Goal: Use online tool/utility

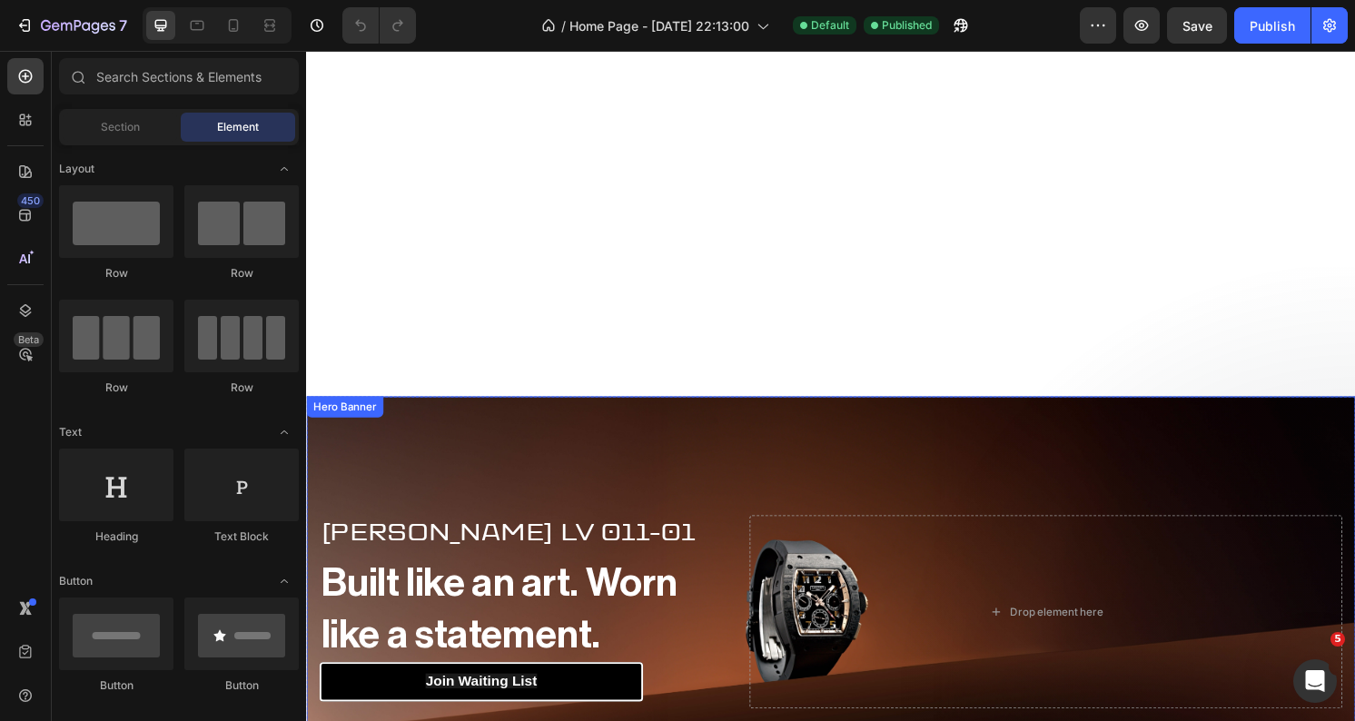
scroll to position [241, 0]
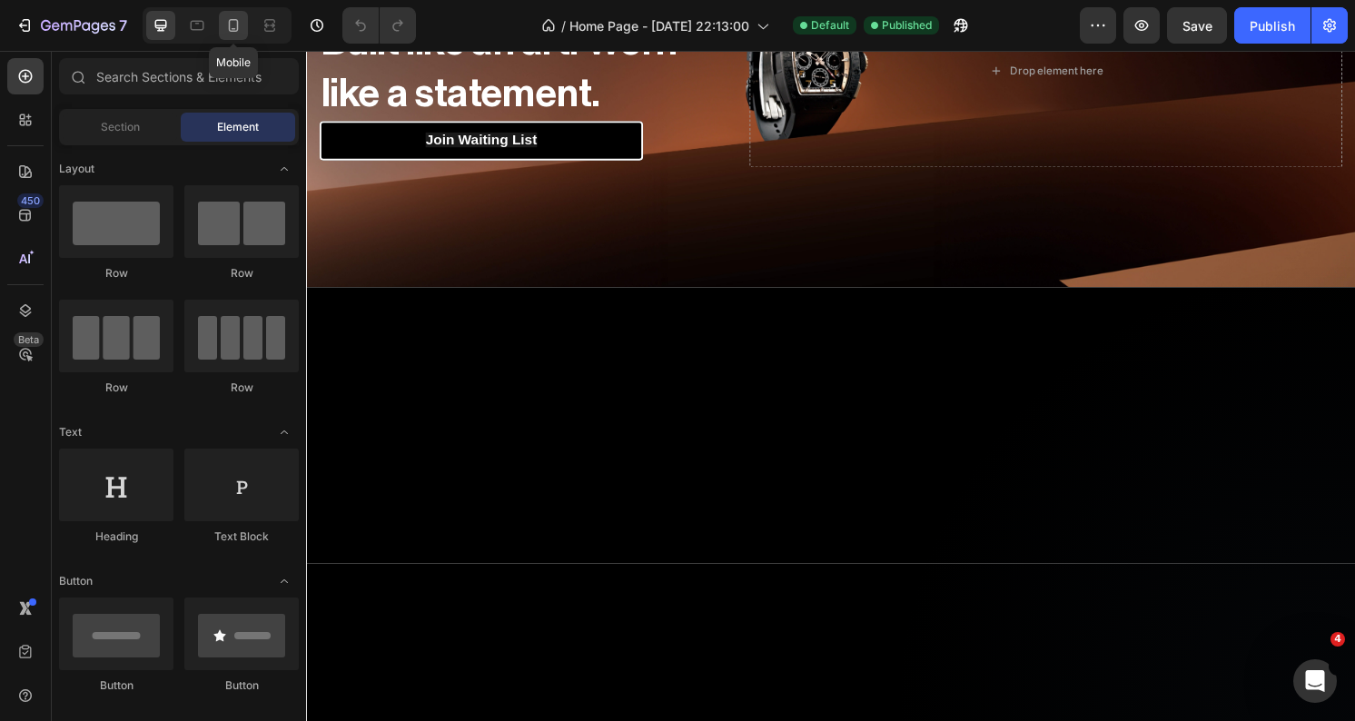
click at [235, 27] on icon at bounding box center [233, 25] width 18 height 18
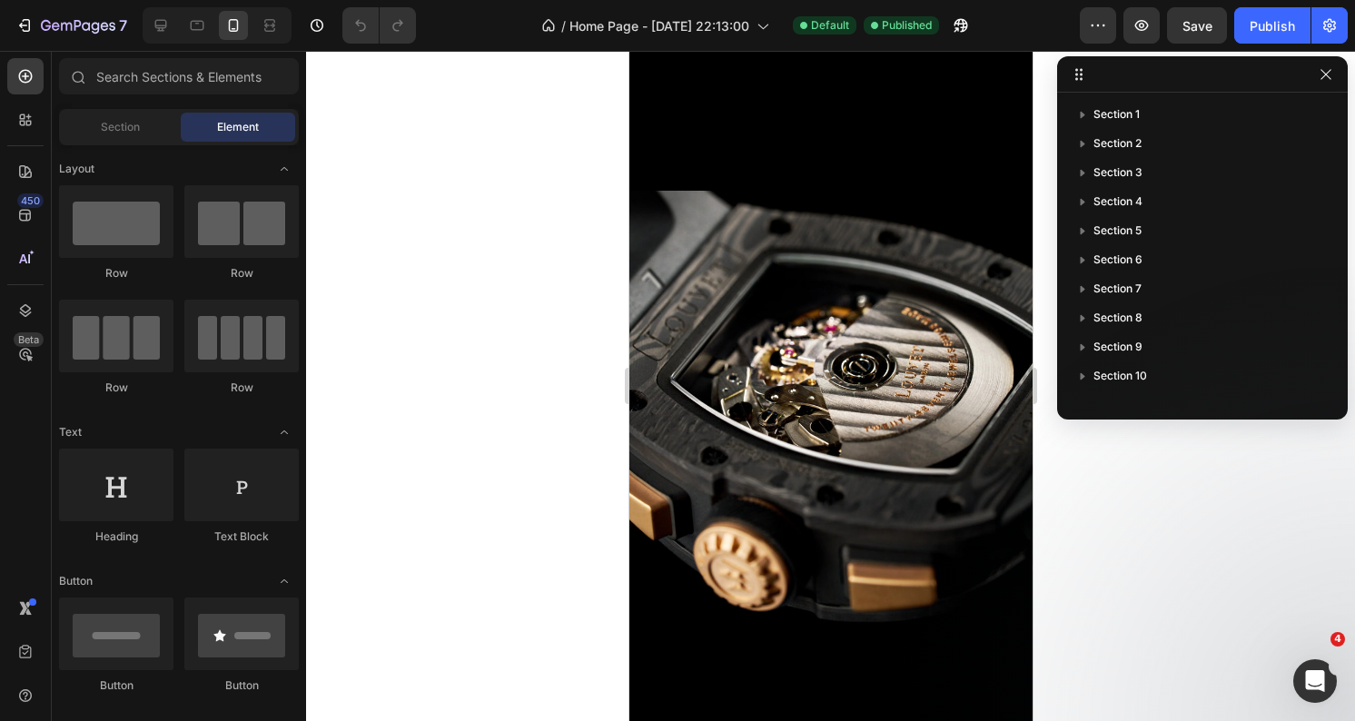
scroll to position [5618, 0]
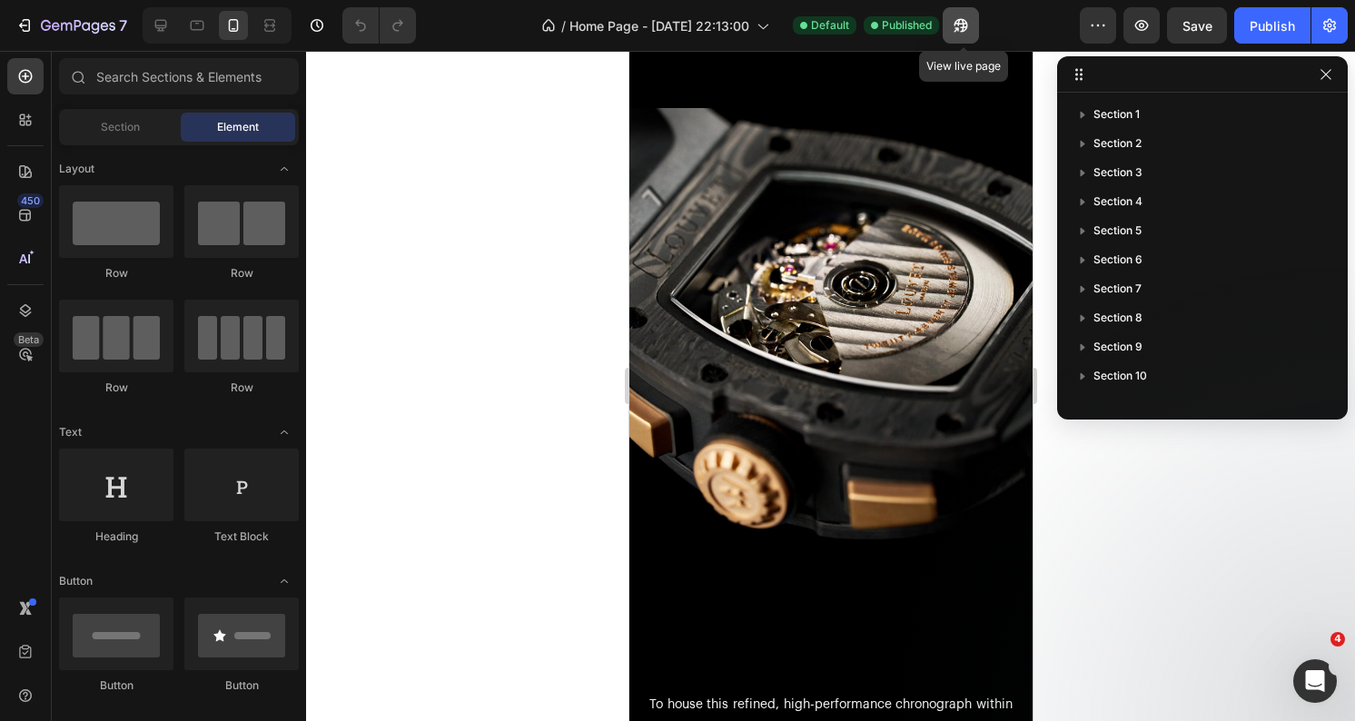
click at [964, 16] on icon "button" at bounding box center [961, 25] width 18 height 18
click at [964, 28] on icon "button" at bounding box center [961, 25] width 18 height 18
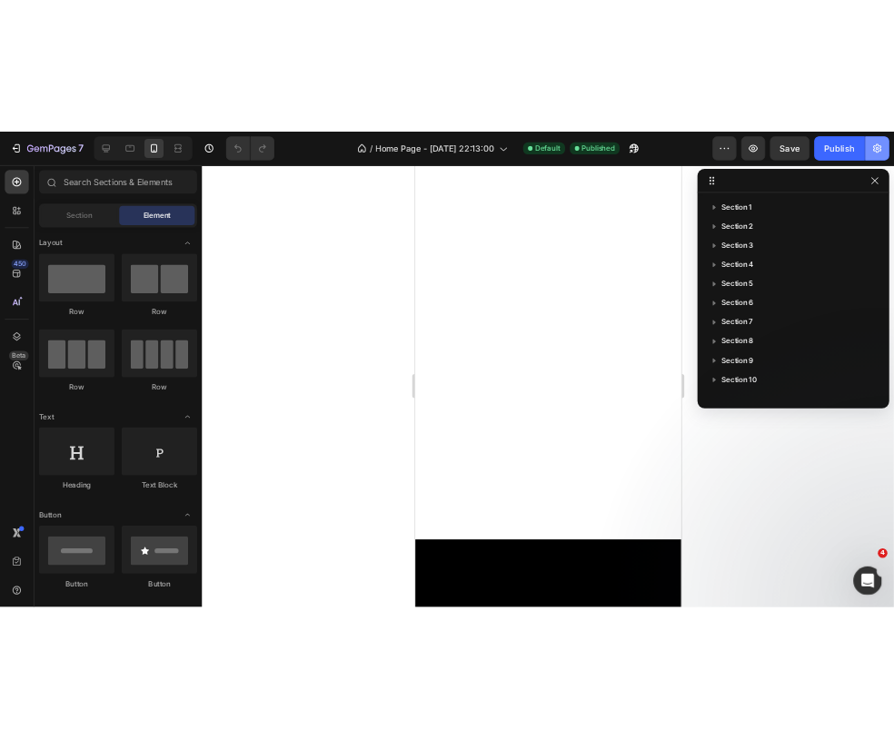
scroll to position [0, 0]
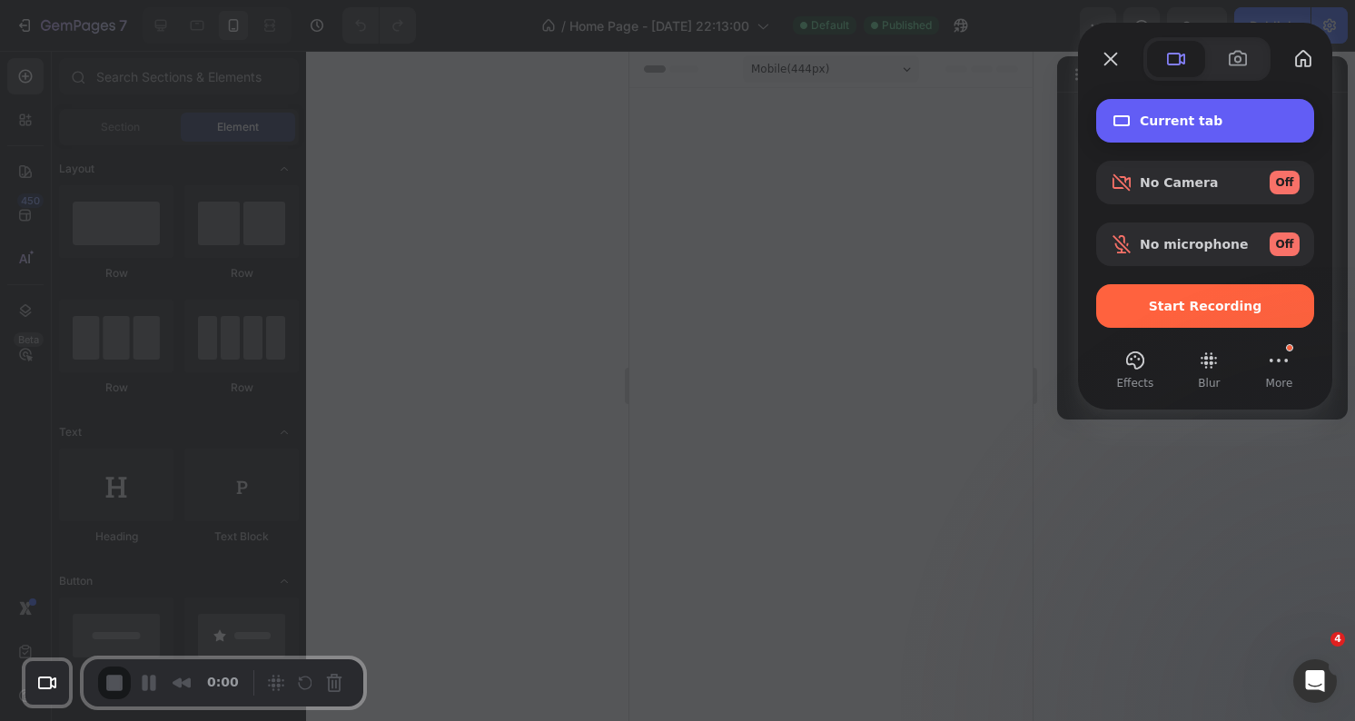
click at [1171, 111] on div "Current tab" at bounding box center [1205, 121] width 218 height 44
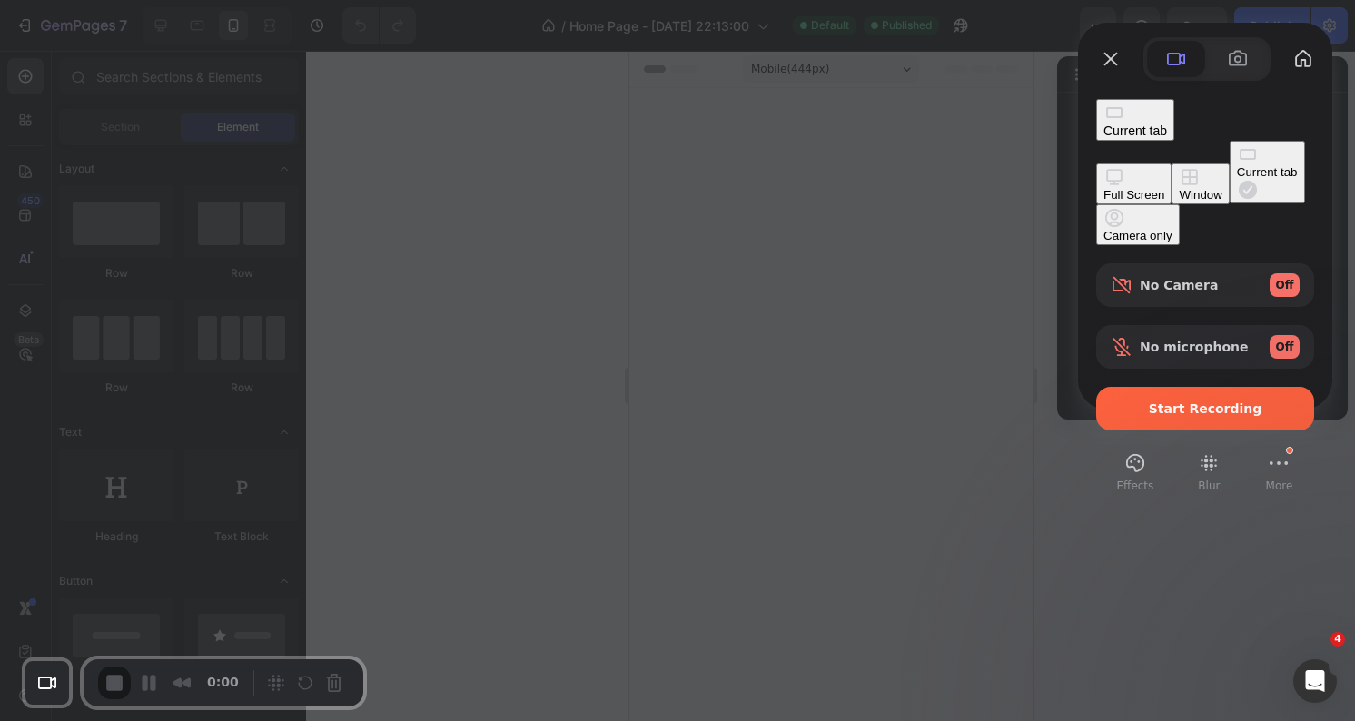
click at [1179, 188] on div "Window" at bounding box center [1200, 195] width 43 height 14
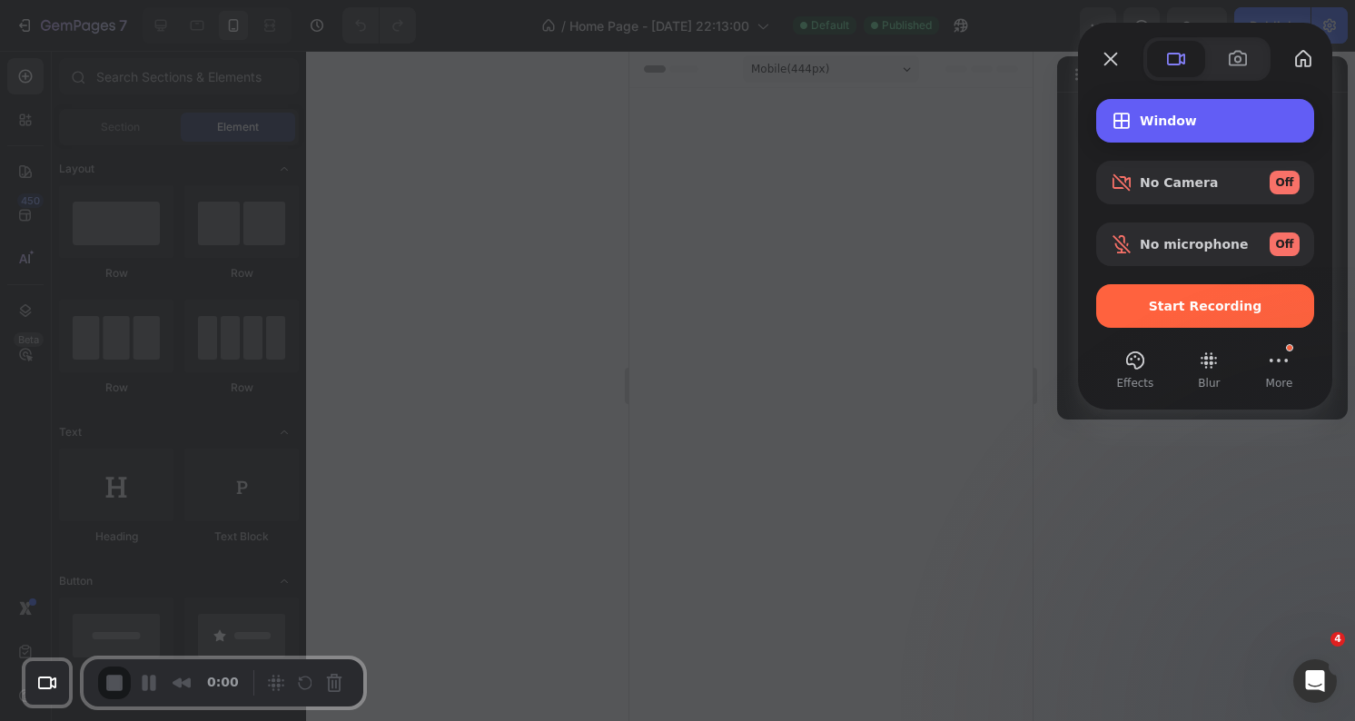
click at [1208, 121] on span "Window" at bounding box center [1220, 121] width 160 height 15
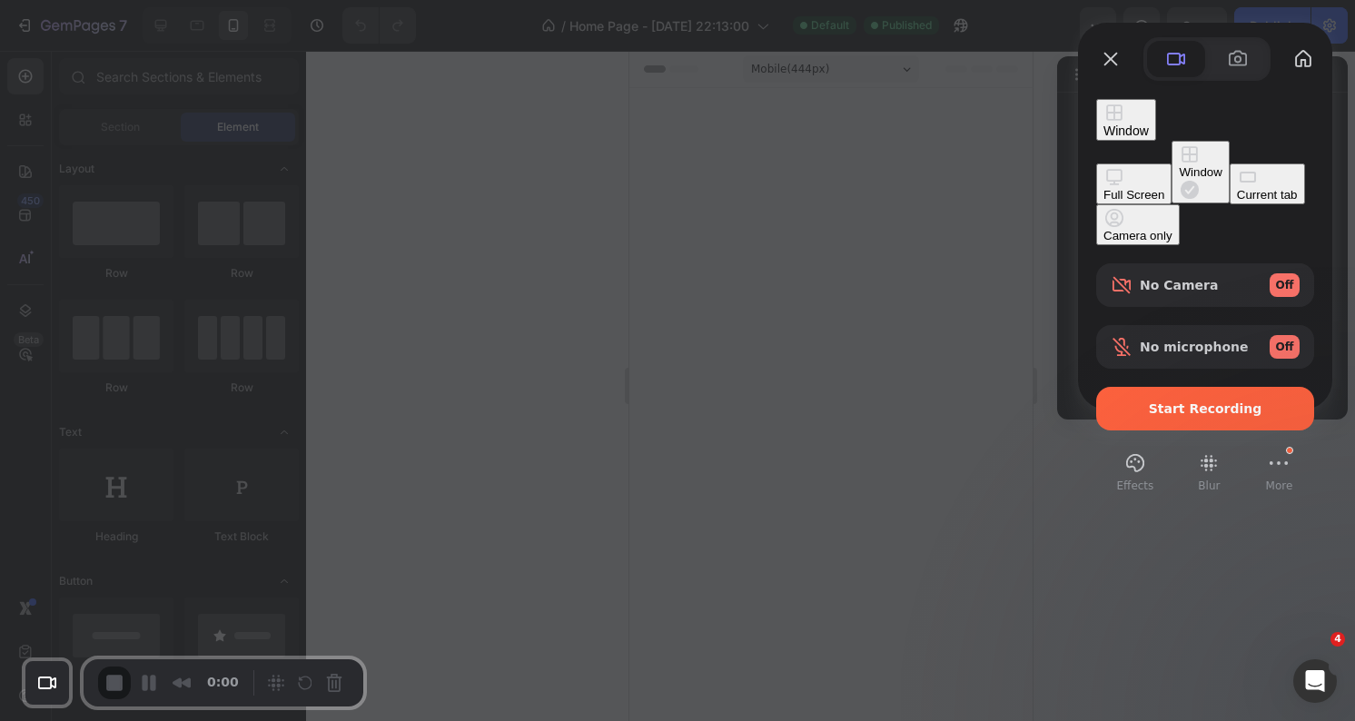
click at [1125, 120] on span "Recording options" at bounding box center [1114, 113] width 22 height 22
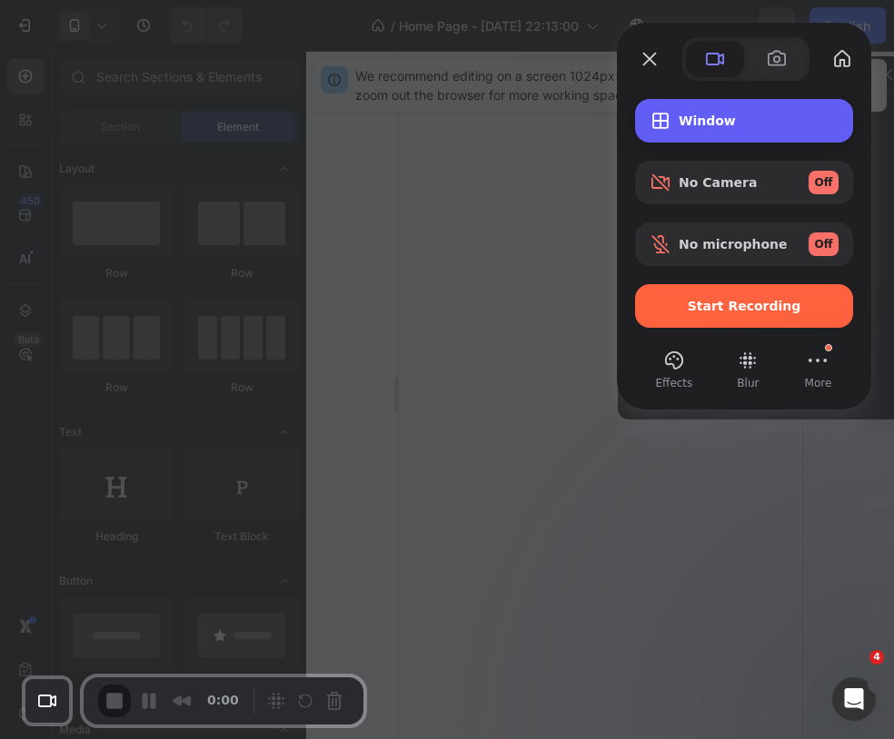
click at [741, 128] on div "Window" at bounding box center [744, 121] width 218 height 44
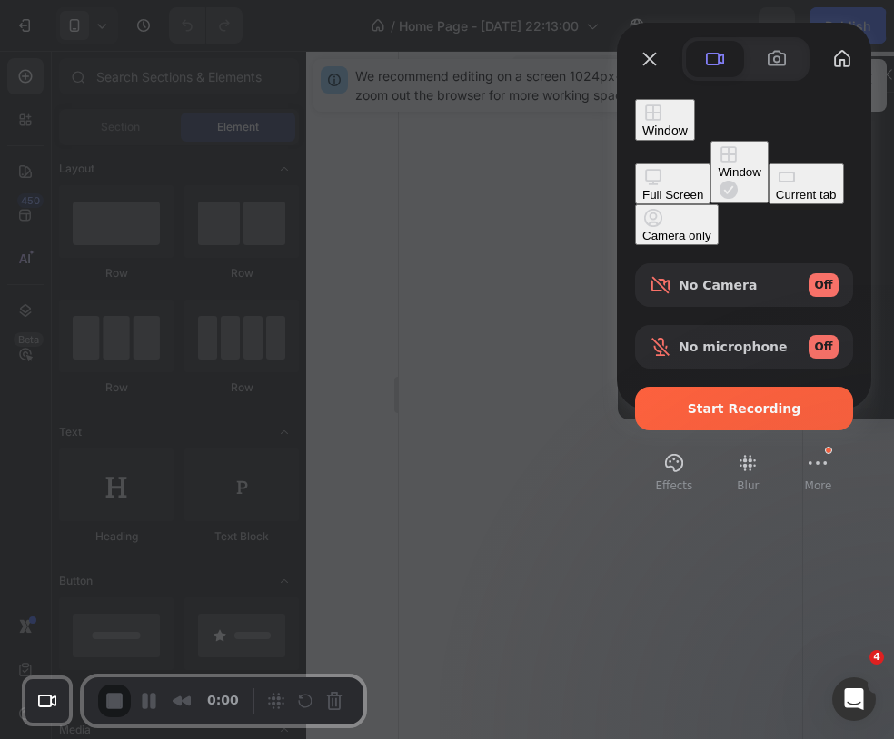
click at [642, 188] on div "Full Screen" at bounding box center [672, 195] width 61 height 14
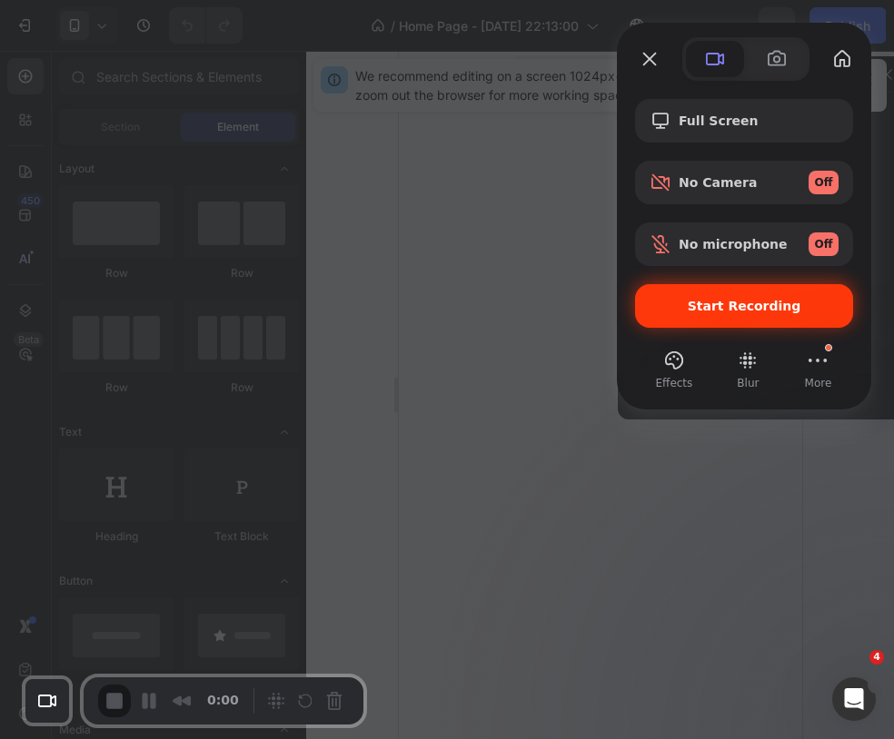
click at [761, 300] on span "Start Recording" at bounding box center [745, 306] width 114 height 15
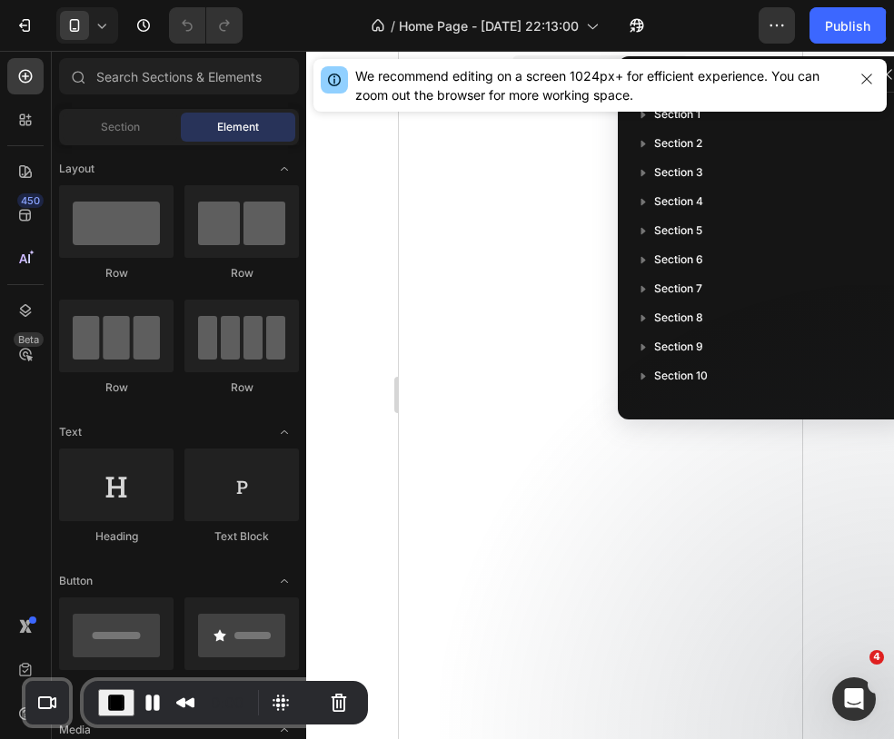
click at [867, 496] on div at bounding box center [600, 395] width 588 height 688
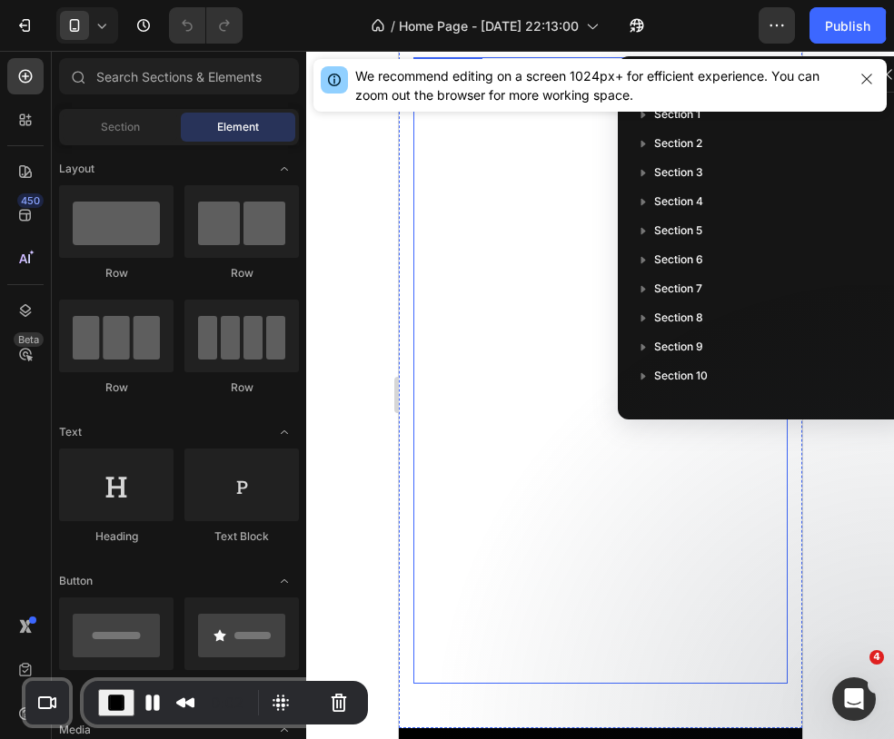
scroll to position [79, 0]
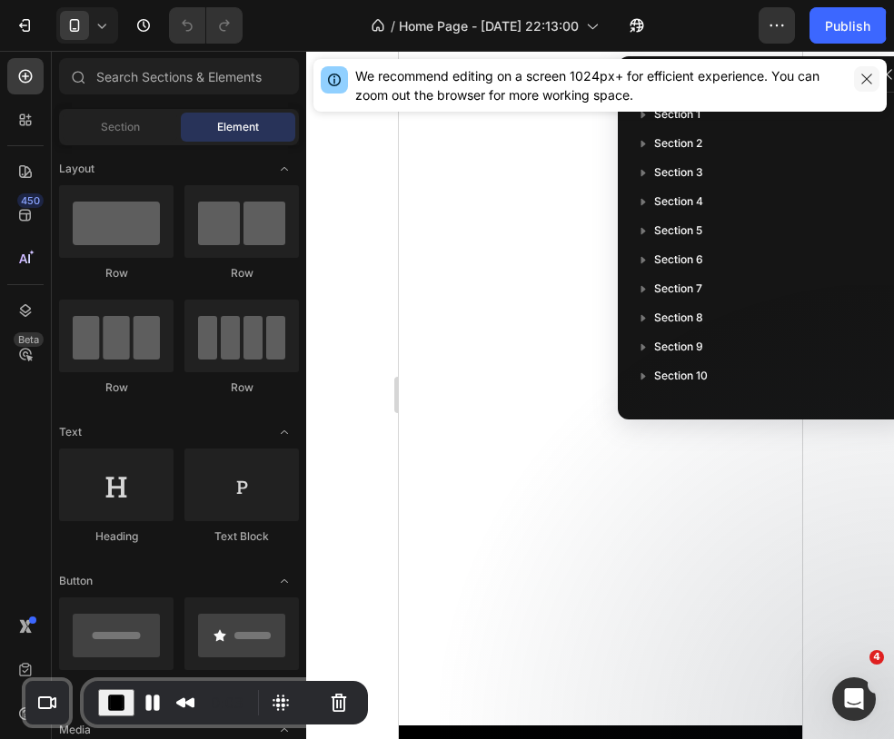
click at [871, 80] on icon "button" at bounding box center [866, 79] width 15 height 15
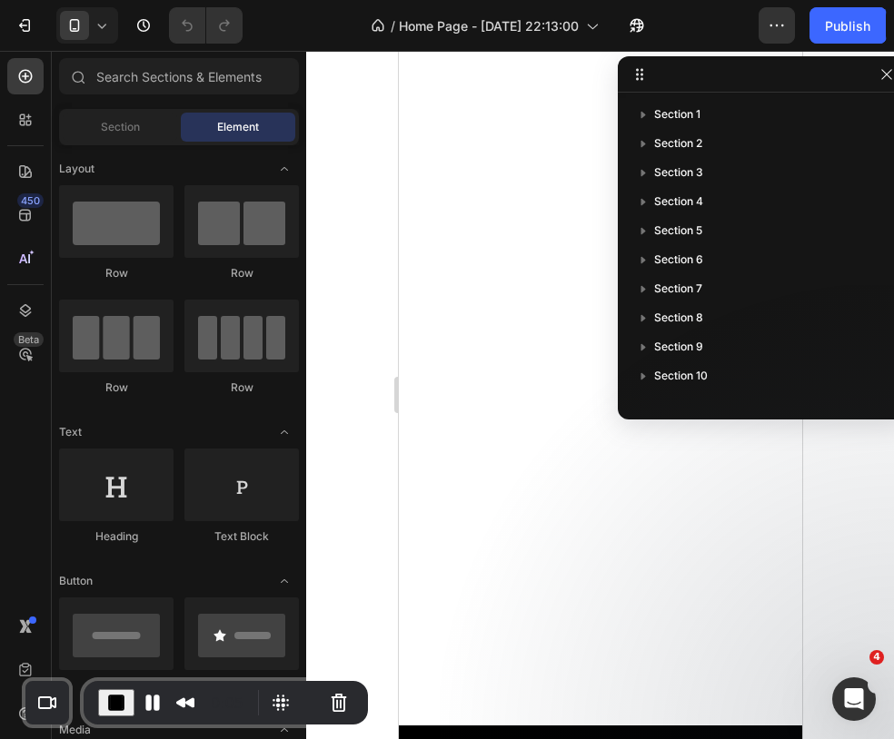
click at [877, 84] on div at bounding box center [886, 75] width 22 height 22
click at [882, 79] on icon "button" at bounding box center [886, 74] width 15 height 15
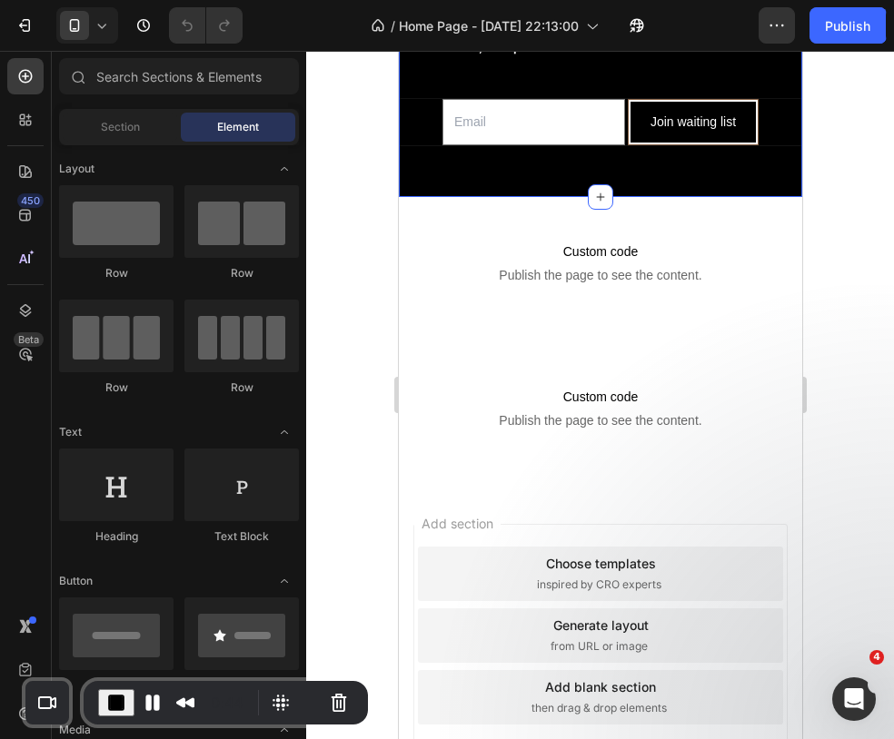
scroll to position [10412, 0]
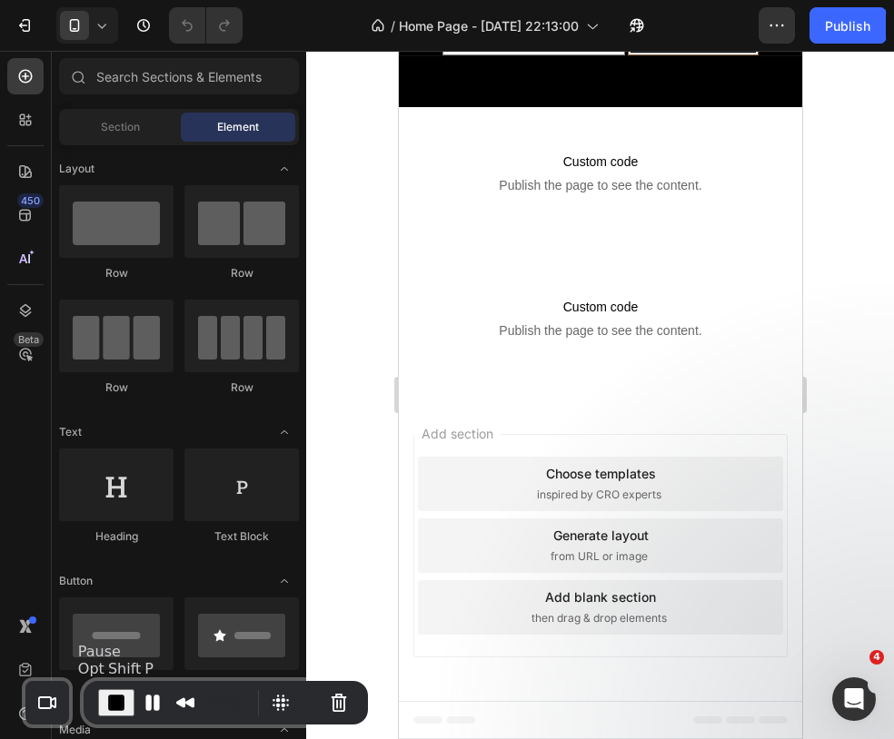
click at [124, 700] on span "End Recording" at bounding box center [116, 703] width 22 height 22
